Goal: Complete application form: Complete application form

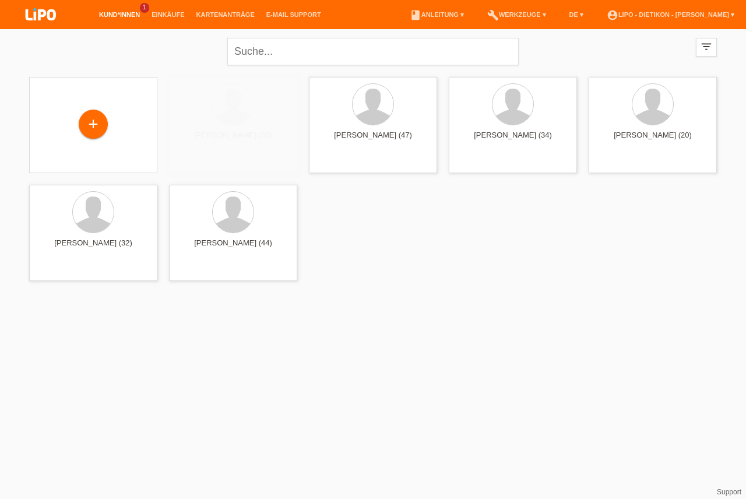
click at [115, 16] on link "Kund*innen" at bounding box center [119, 14] width 52 height 7
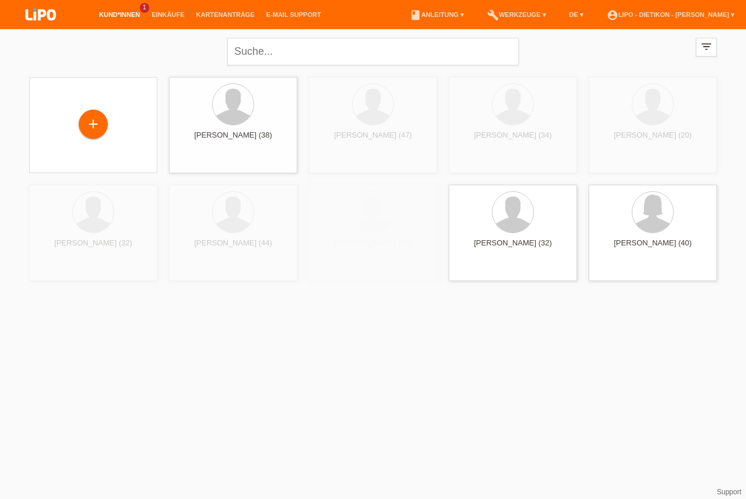
click at [115, 16] on link "Kund*innen" at bounding box center [119, 14] width 52 height 7
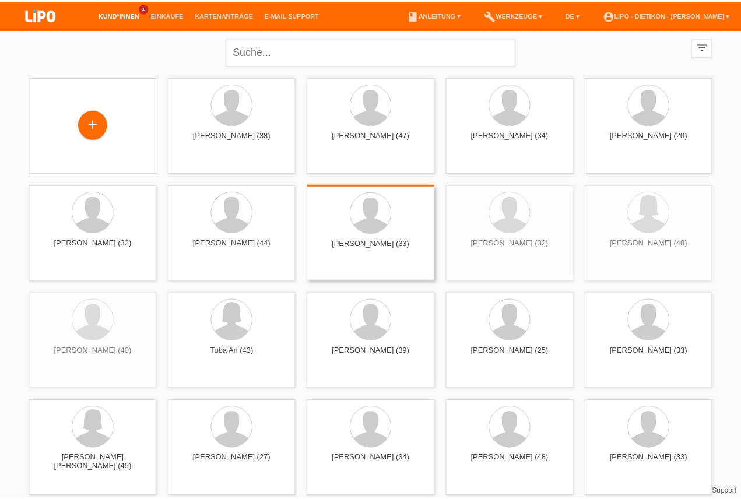
scroll to position [33, 0]
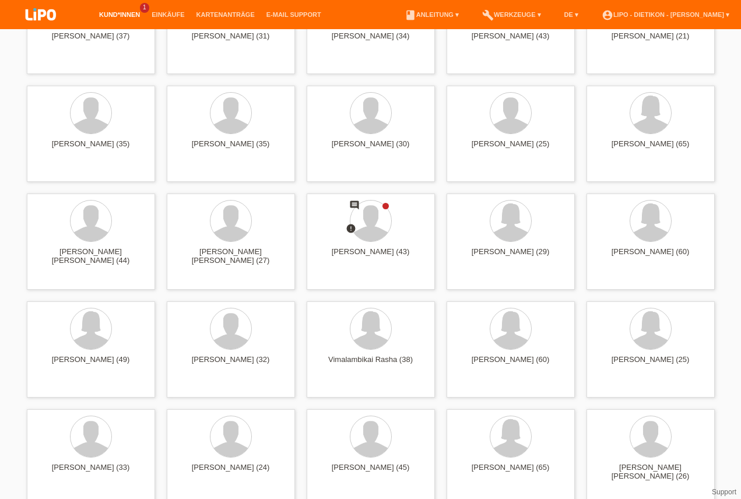
drag, startPoint x: 745, startPoint y: 68, endPoint x: 735, endPoint y: 370, distance: 302.6
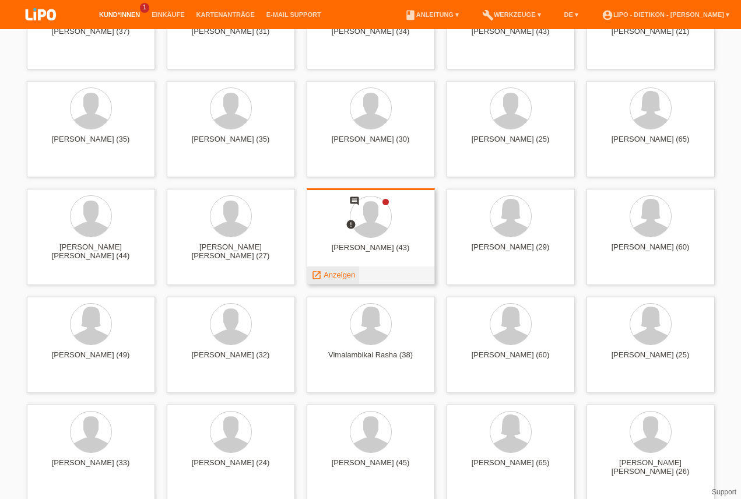
drag, startPoint x: 349, startPoint y: 219, endPoint x: 350, endPoint y: 267, distance: 48.4
click at [344, 277] on span "Anzeigen" at bounding box center [338, 274] width 31 height 9
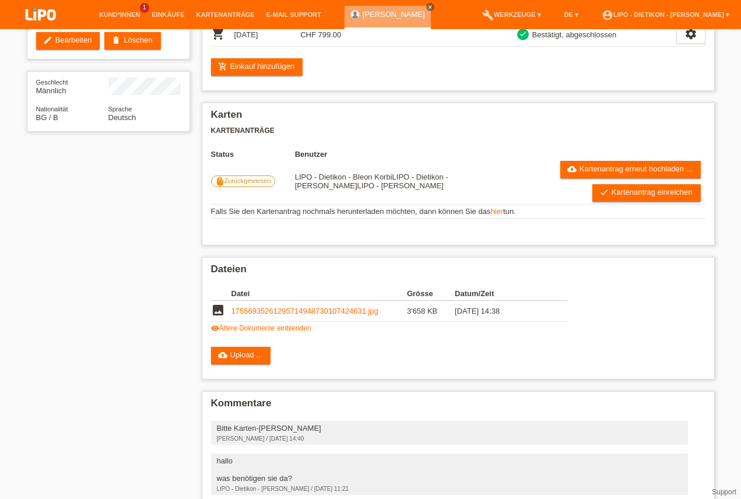
scroll to position [1, 0]
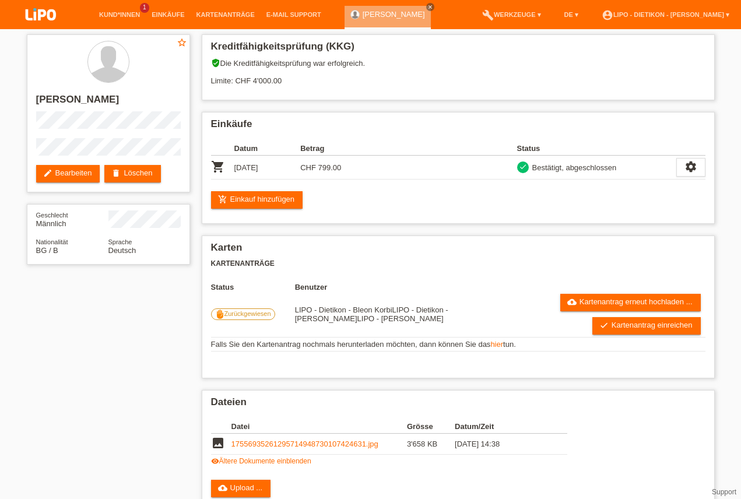
click at [56, 10] on img at bounding box center [41, 15] width 58 height 31
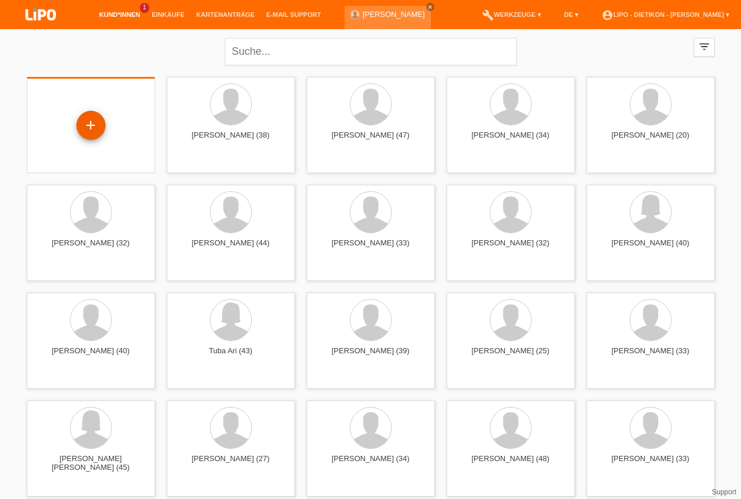
click at [97, 119] on div "+" at bounding box center [91, 125] width 28 height 20
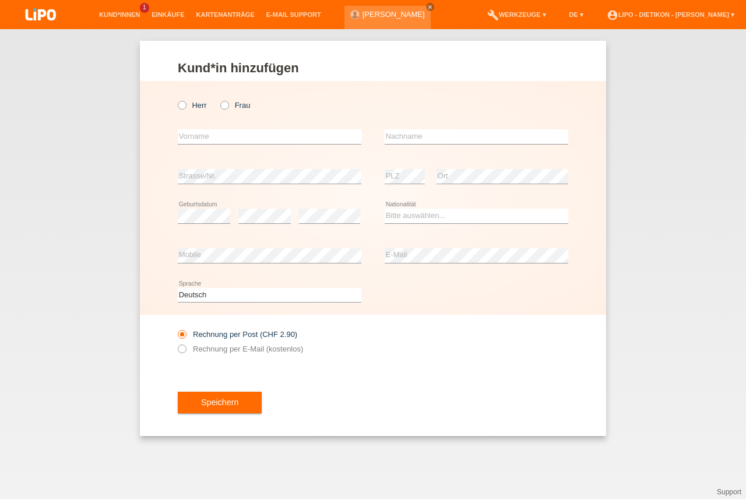
click at [219, 99] on icon at bounding box center [219, 99] width 0 height 0
click at [225, 107] on input "Frau" at bounding box center [224, 105] width 8 height 8
radio input "true"
click at [181, 132] on input "text" at bounding box center [270, 136] width 184 height 15
type input "[PERSON_NAME]"
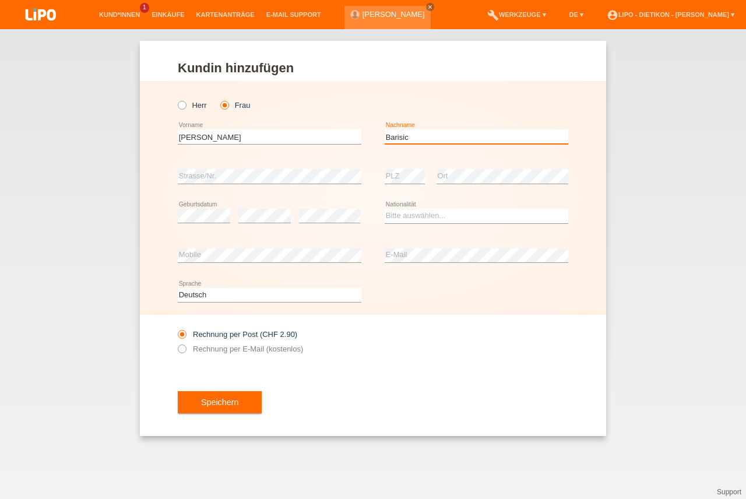
type input "Barisic"
select select "CH"
click at [193, 350] on label "Rechnung per E-Mail (kostenlos)" at bounding box center [240, 348] width 125 height 9
click at [185, 350] on input "Rechnung per E-Mail (kostenlos)" at bounding box center [182, 351] width 8 height 15
radio input "true"
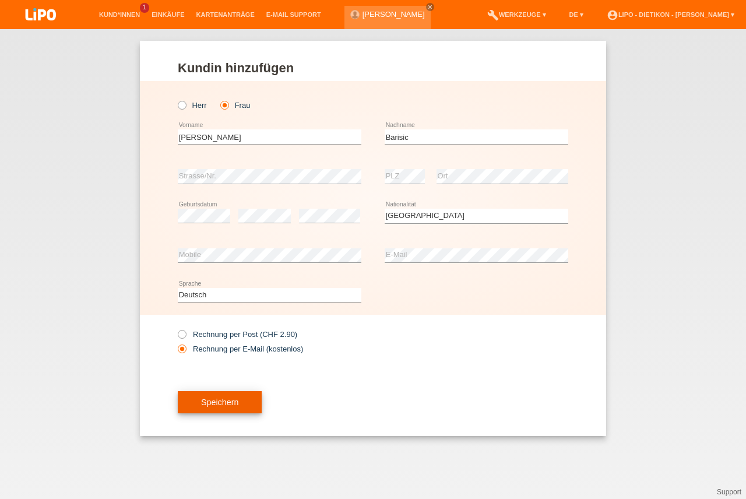
click at [216, 402] on button "Speichern" at bounding box center [220, 402] width 84 height 22
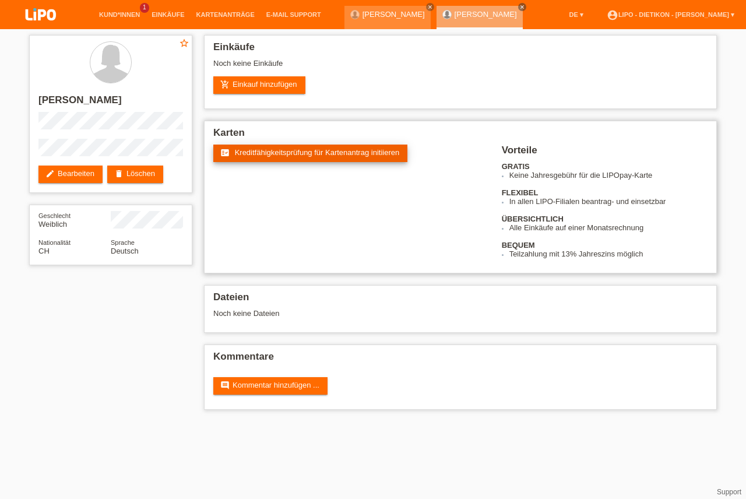
click at [320, 150] on span "Kreditfähigkeitsprüfung für Kartenantrag initiieren" at bounding box center [317, 152] width 165 height 9
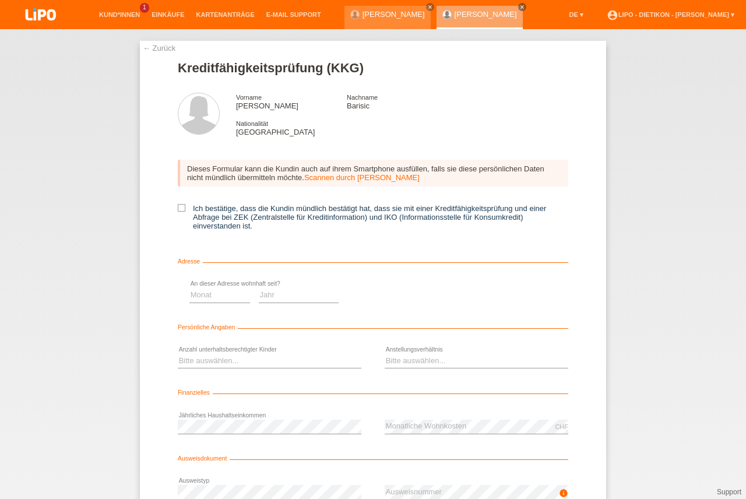
click at [178, 206] on icon at bounding box center [182, 208] width 8 height 8
click at [178, 206] on input "Ich bestätige, dass die Kundin mündlich bestätigt hat, dass sie mit einer Kredi…" at bounding box center [182, 208] width 8 height 8
checkbox input "true"
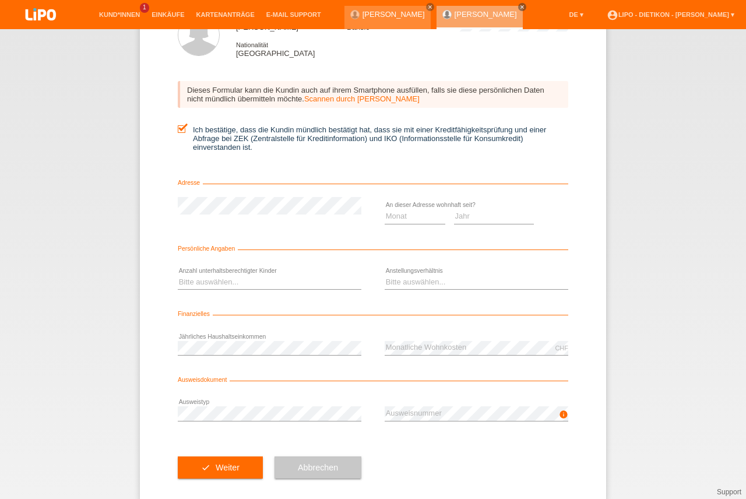
scroll to position [95, 0]
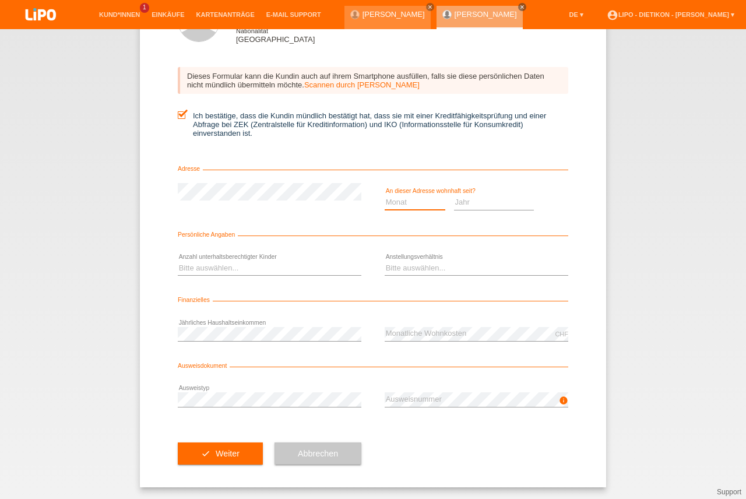
click at [397, 202] on select "Monat 01 02 03 04 05 06 07 08 09 10" at bounding box center [415, 202] width 61 height 14
select select "08"
click at [0, 0] on option "08" at bounding box center [0, 0] width 0 height 0
click at [494, 201] on select "Jahr 2025 2024 2023 2022 2021 2020 2019 2018 2017 2016 2015 2014 2013 2012 2011…" at bounding box center [494, 202] width 80 height 14
select select "2017"
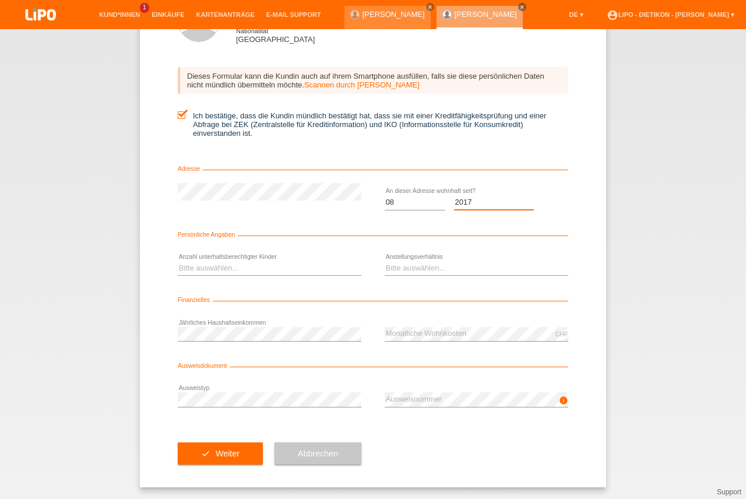
click at [0, 0] on option "2017" at bounding box center [0, 0] width 0 height 0
click at [261, 263] on select "Bitte auswählen... 0 1 2 3 4 5 6 7 8 9" at bounding box center [270, 268] width 184 height 14
select select "1"
click at [0, 0] on option "1" at bounding box center [0, 0] width 0 height 0
click at [439, 266] on select "Bitte auswählen... Unbefristet Befristet Lehrling/Student Pensioniert Nicht arb…" at bounding box center [477, 268] width 184 height 14
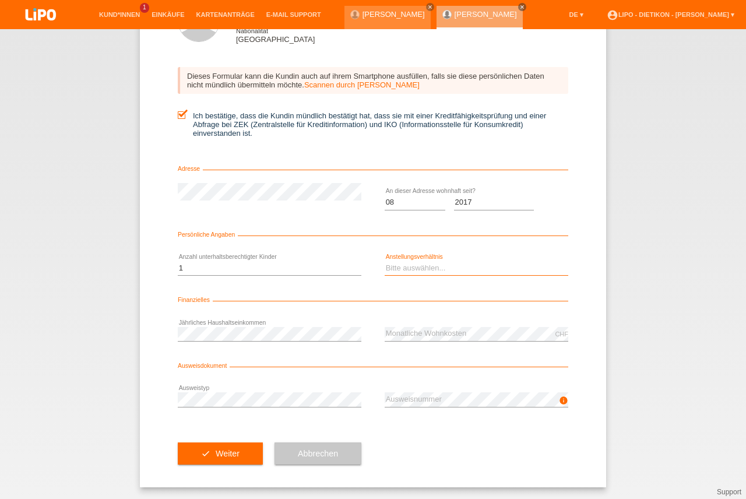
select select "UNLIMITED"
click at [0, 0] on option "Unbefristet" at bounding box center [0, 0] width 0 height 0
click at [226, 448] on button "check Weiter" at bounding box center [220, 453] width 85 height 22
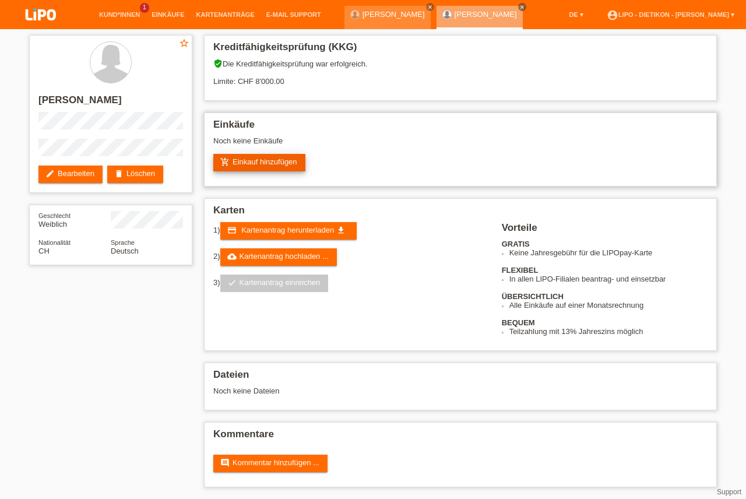
click at [272, 166] on link "add_shopping_cart Einkauf hinzufügen" at bounding box center [259, 162] width 92 height 17
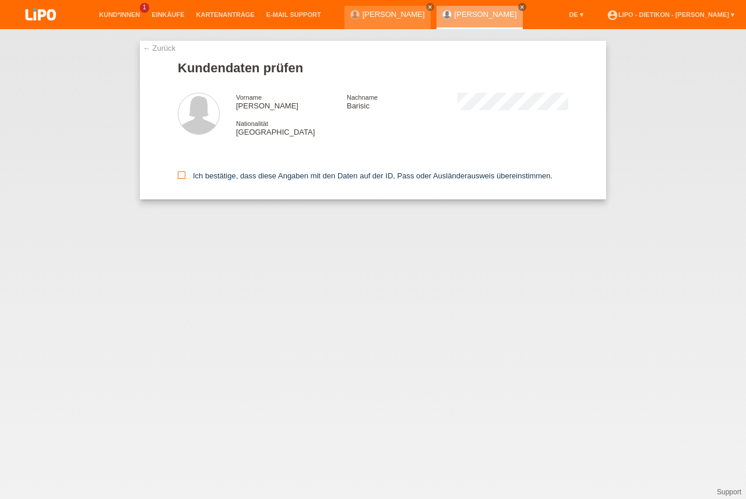
click at [230, 180] on label "Ich bestätige, dass diese Angaben mit den Daten auf der ID, Pass oder Ausländer…" at bounding box center [365, 175] width 375 height 9
click at [185, 179] on input "Ich bestätige, dass diese Angaben mit den Daten auf der ID, Pass oder Ausländer…" at bounding box center [182, 175] width 8 height 8
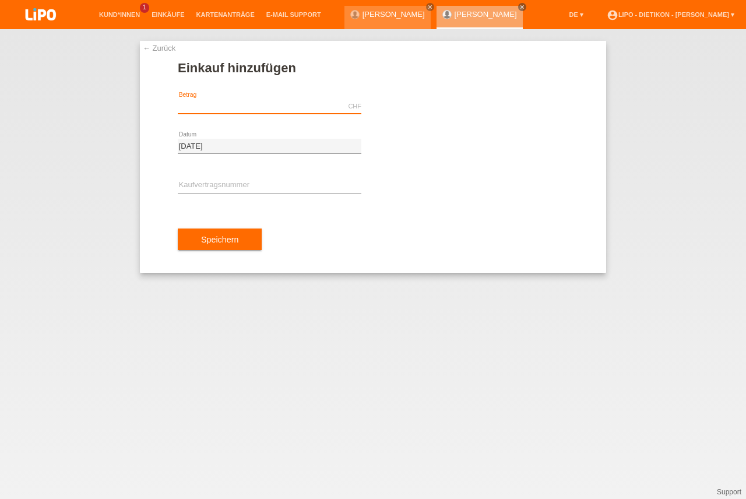
click at [226, 103] on input "text" at bounding box center [270, 106] width 184 height 15
type input "449.25"
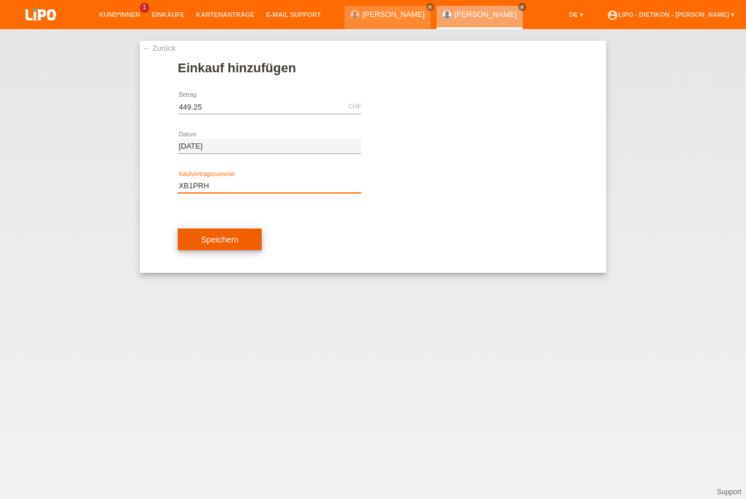
type input "XB1PRH"
click at [203, 241] on button "Speichern" at bounding box center [220, 239] width 84 height 22
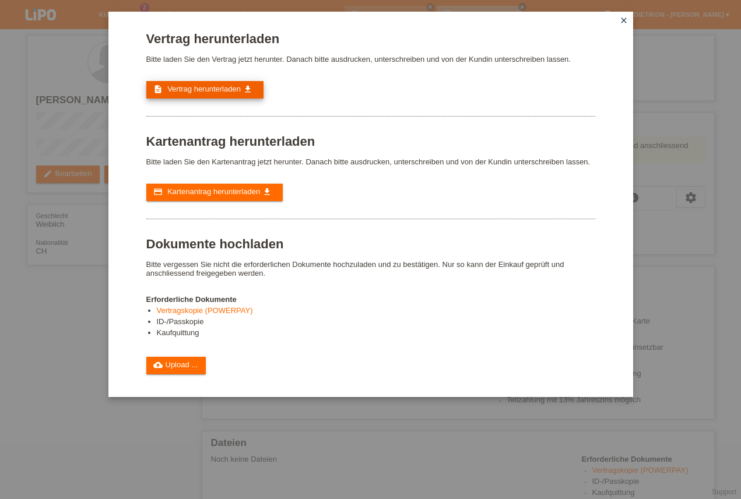
click at [231, 85] on link "description Vertrag herunterladen get_app" at bounding box center [204, 89] width 117 height 17
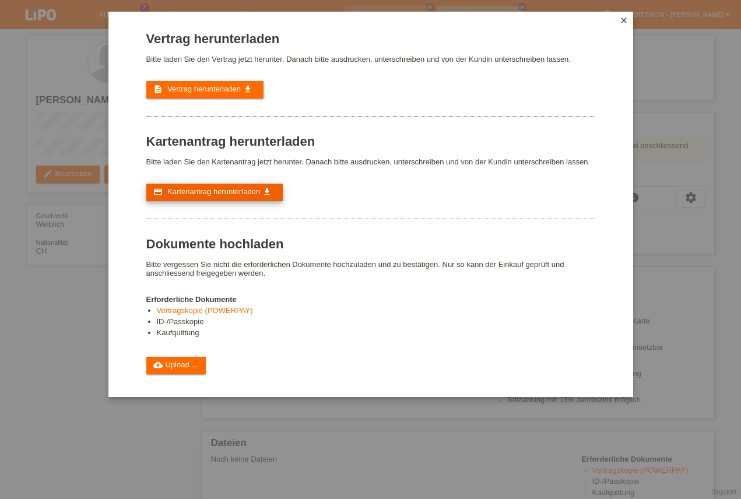
click at [226, 190] on span "Kartenantrag herunterladen" at bounding box center [213, 191] width 93 height 9
click at [217, 193] on span "Kartenantrag herunterladen" at bounding box center [213, 191] width 93 height 9
click at [196, 361] on link "cloud_upload Upload ..." at bounding box center [176, 365] width 60 height 17
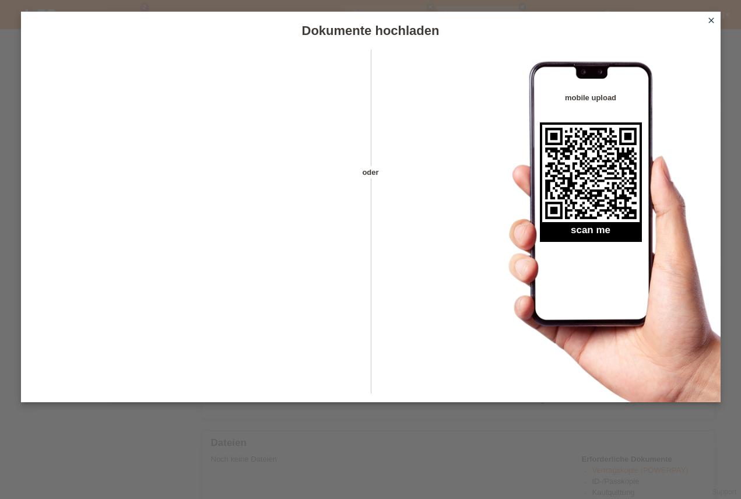
click at [713, 19] on icon "close" at bounding box center [710, 20] width 9 height 9
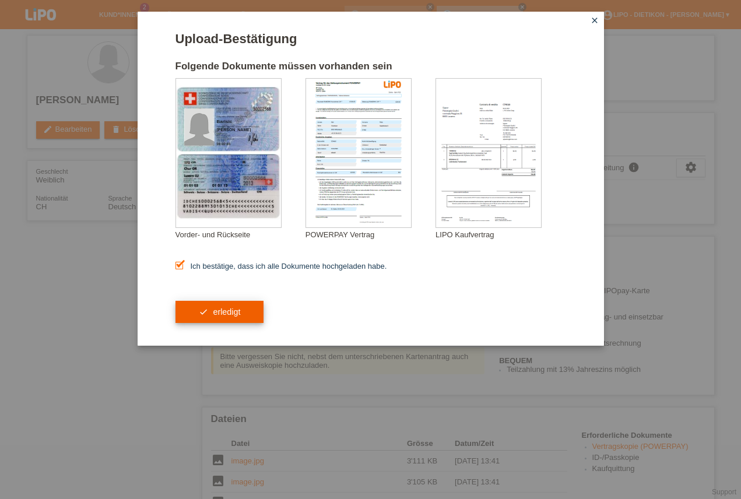
click at [242, 323] on button "check erledigt" at bounding box center [219, 312] width 89 height 22
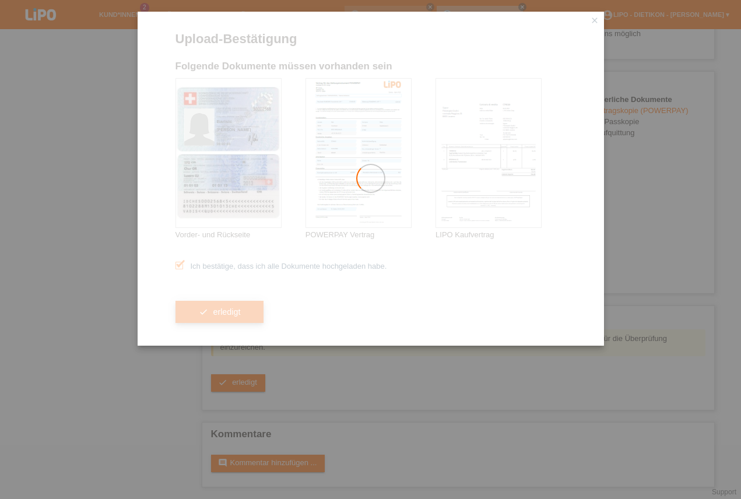
scroll to position [336, 0]
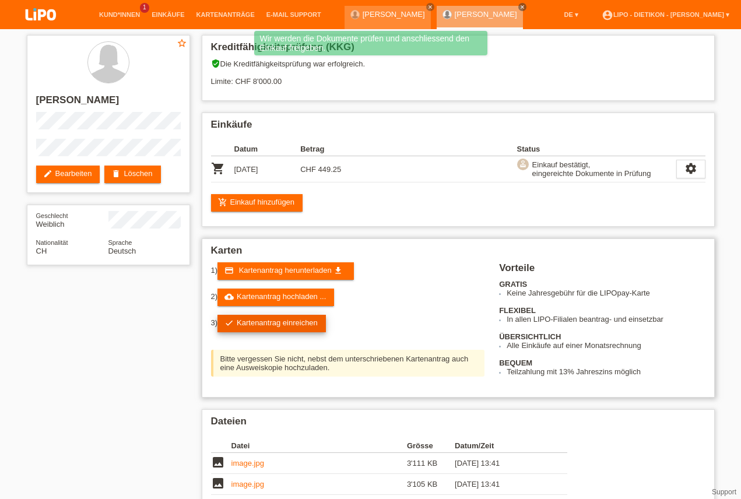
click at [279, 323] on link "check Kartenantrag einreichen" at bounding box center [271, 323] width 108 height 17
